Goal: Use online tool/utility: Utilize a website feature to perform a specific function

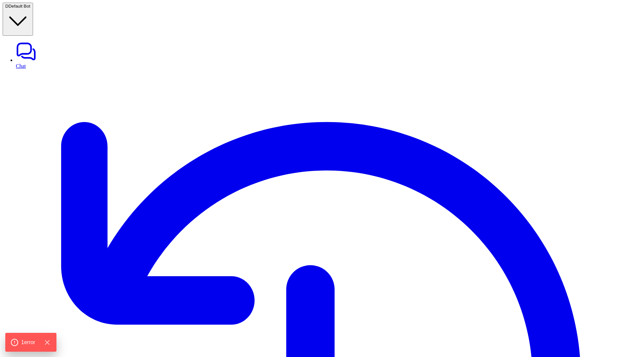
click at [29, 9] on span "Default Bot" at bounding box center [20, 6] width 22 height 5
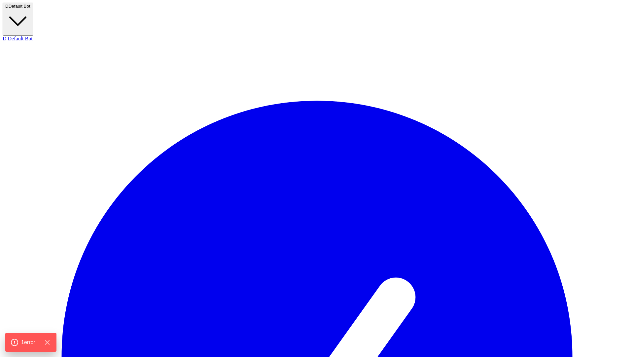
type textarea "**********"
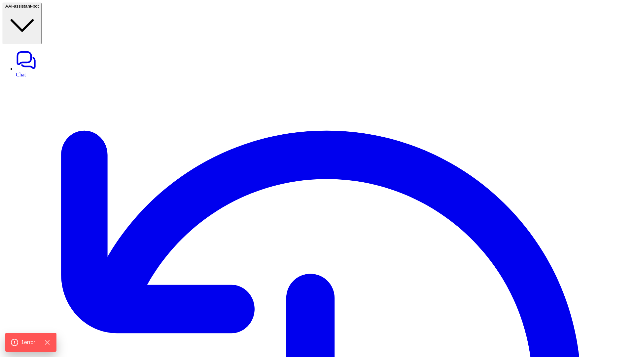
type textarea "**********"
